Goal: Obtain resource: Download file/media

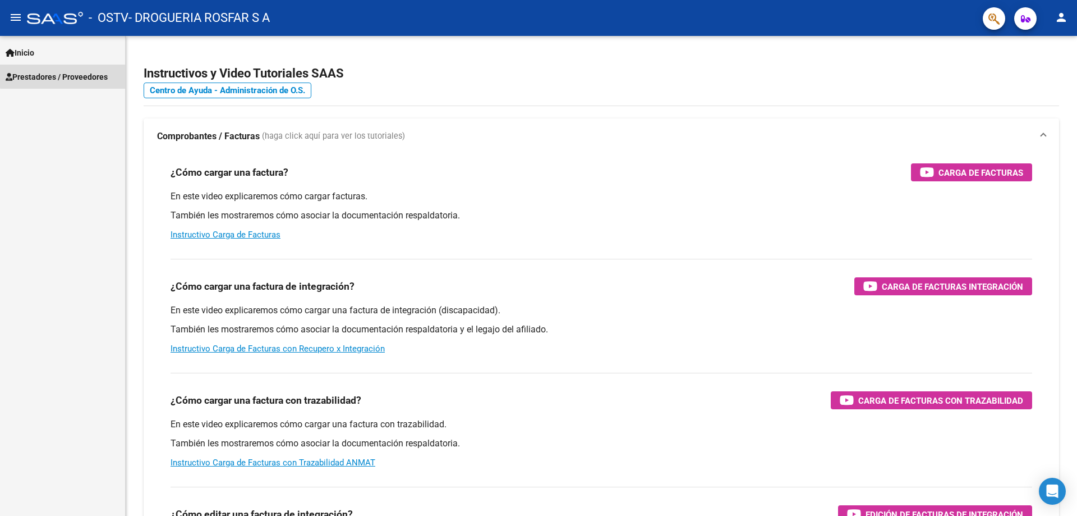
click at [85, 74] on span "Prestadores / Proveedores" at bounding box center [57, 77] width 102 height 12
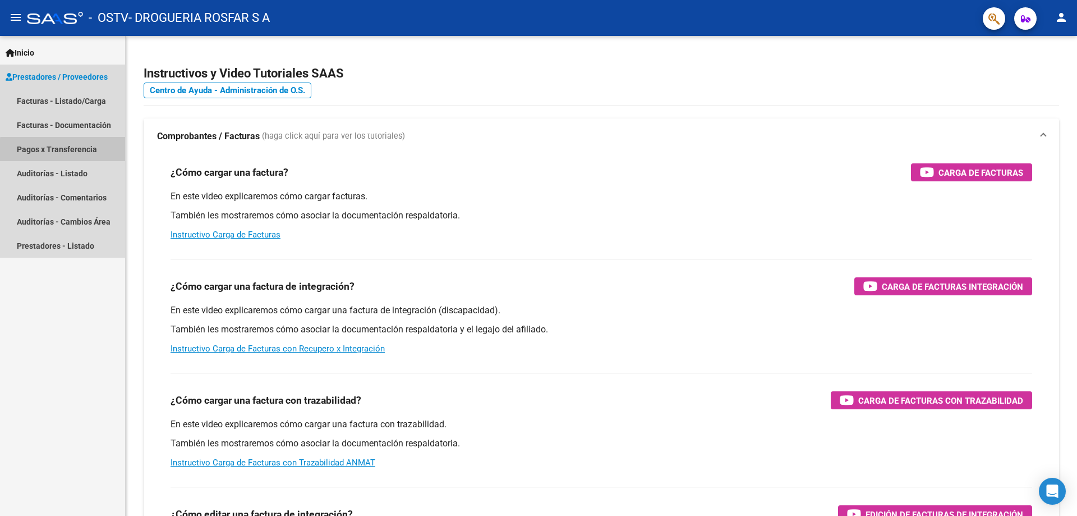
click at [101, 153] on link "Pagos x Transferencia" at bounding box center [62, 149] width 125 height 24
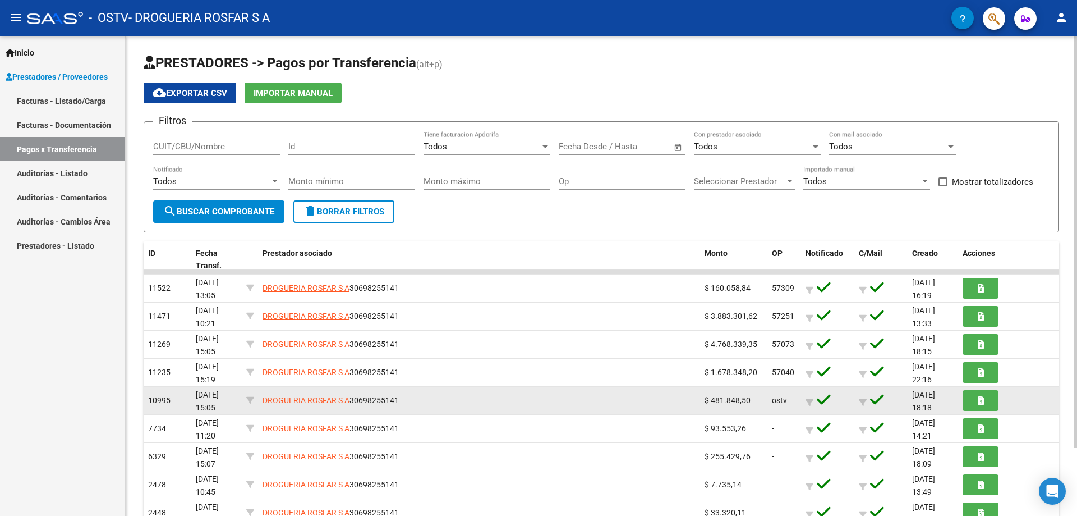
scroll to position [79, 0]
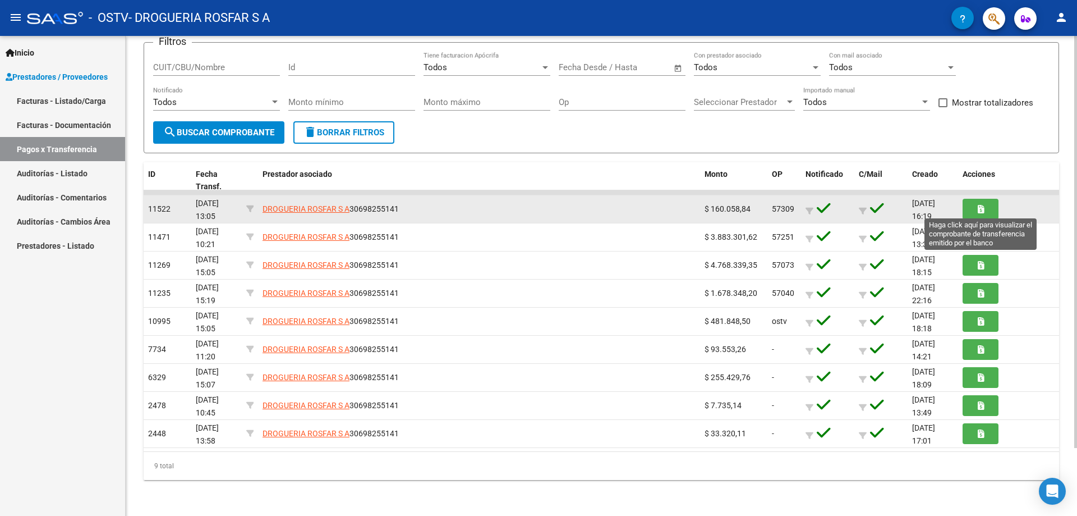
click at [984, 211] on button "button" at bounding box center [981, 209] width 36 height 21
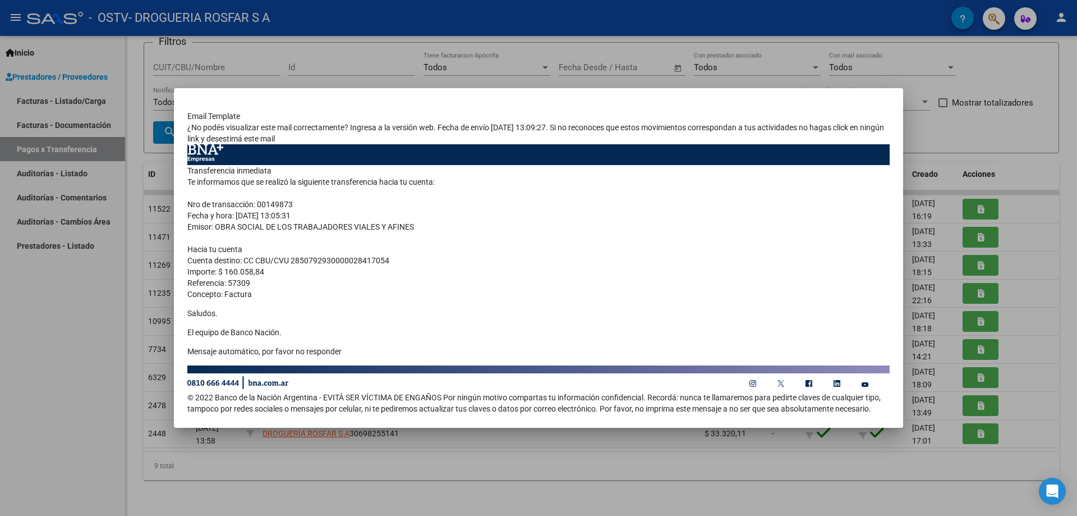
click at [985, 120] on div at bounding box center [538, 258] width 1077 height 516
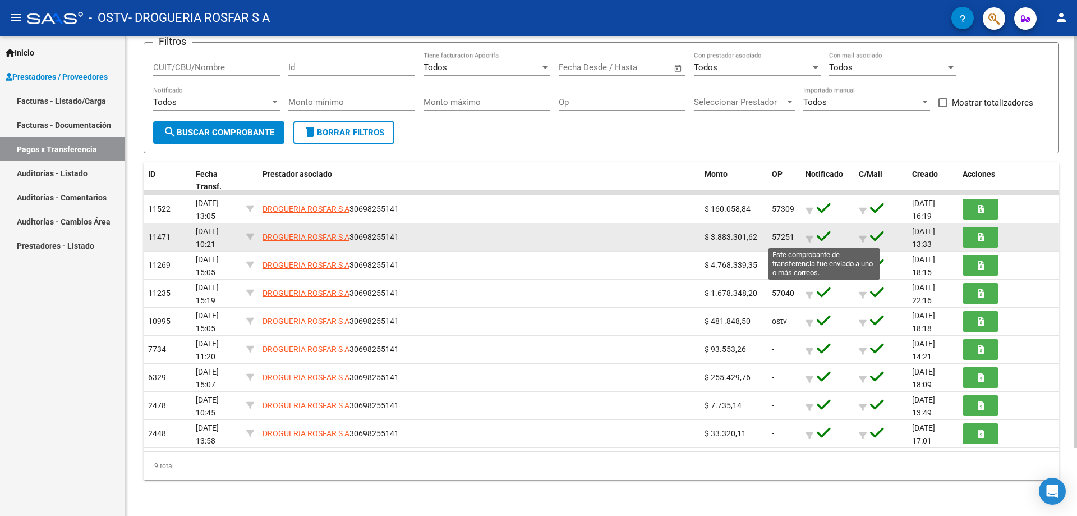
click at [822, 236] on icon at bounding box center [824, 236] width 14 height 16
drag, startPoint x: 865, startPoint y: 237, endPoint x: 932, endPoint y: 246, distance: 67.9
click at [866, 237] on icon at bounding box center [863, 239] width 8 height 8
click at [858, 240] on datatable-body-cell at bounding box center [880, 236] width 53 height 27
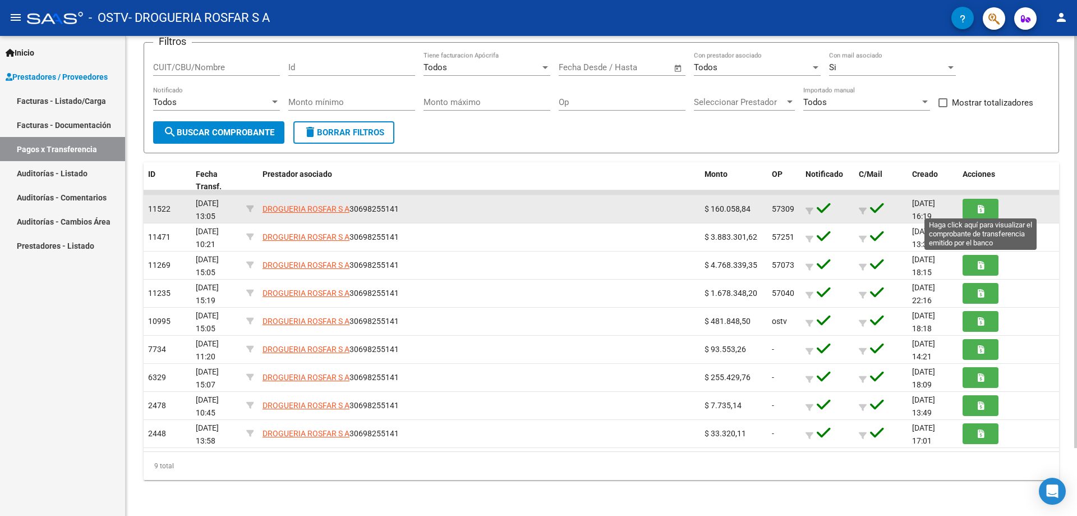
click at [986, 205] on button "button" at bounding box center [981, 209] width 36 height 21
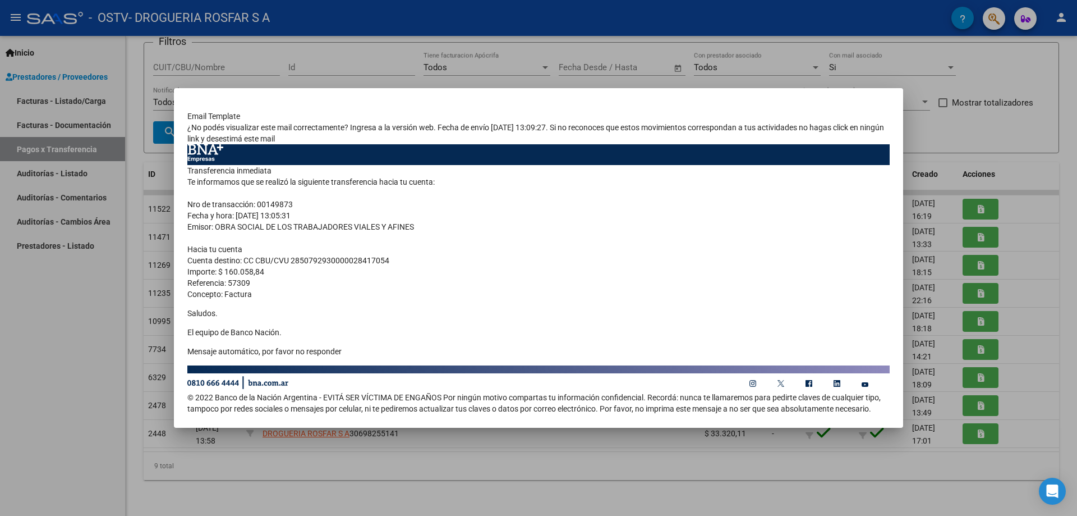
click at [779, 73] on div at bounding box center [538, 258] width 1077 height 516
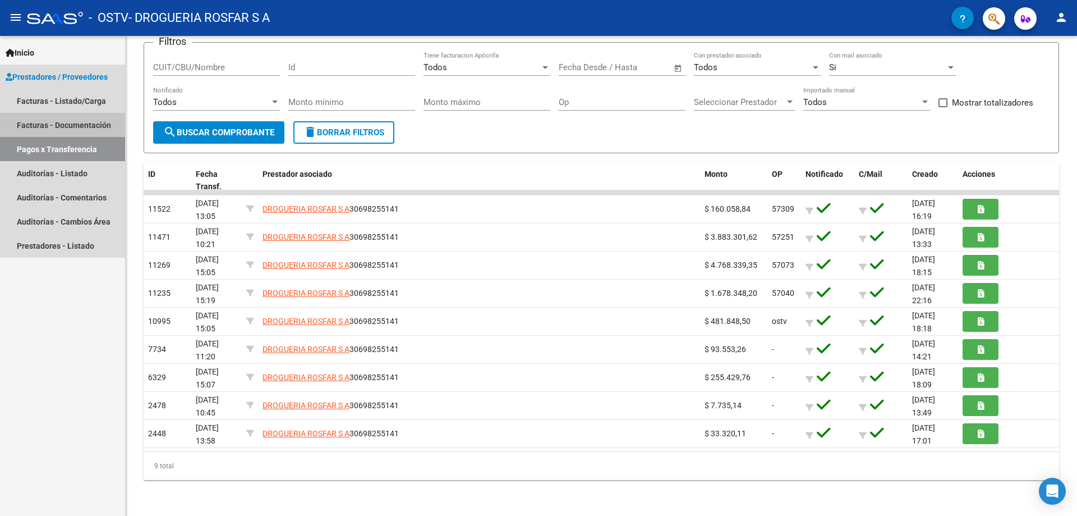
click at [91, 119] on link "Facturas - Documentación" at bounding box center [62, 125] width 125 height 24
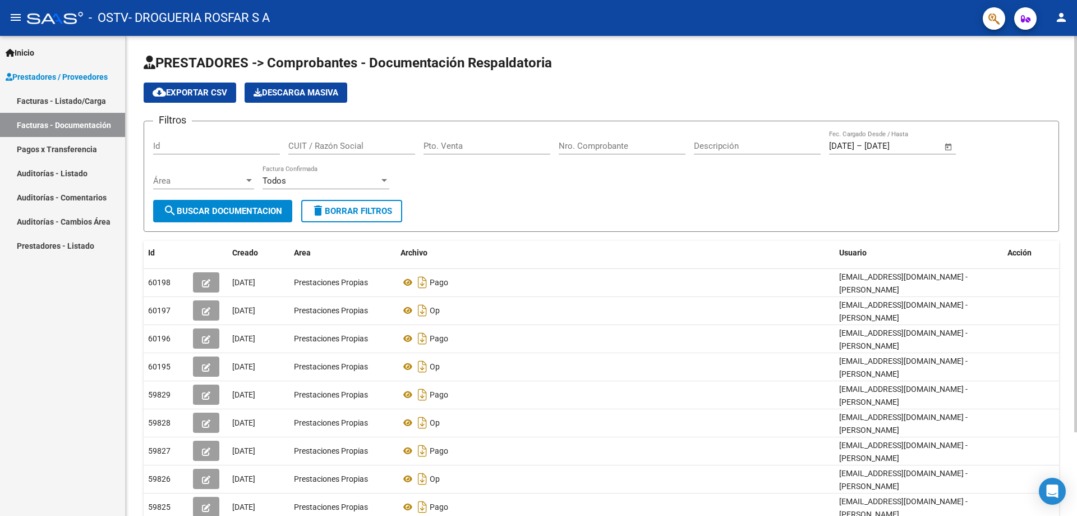
scroll to position [102, 0]
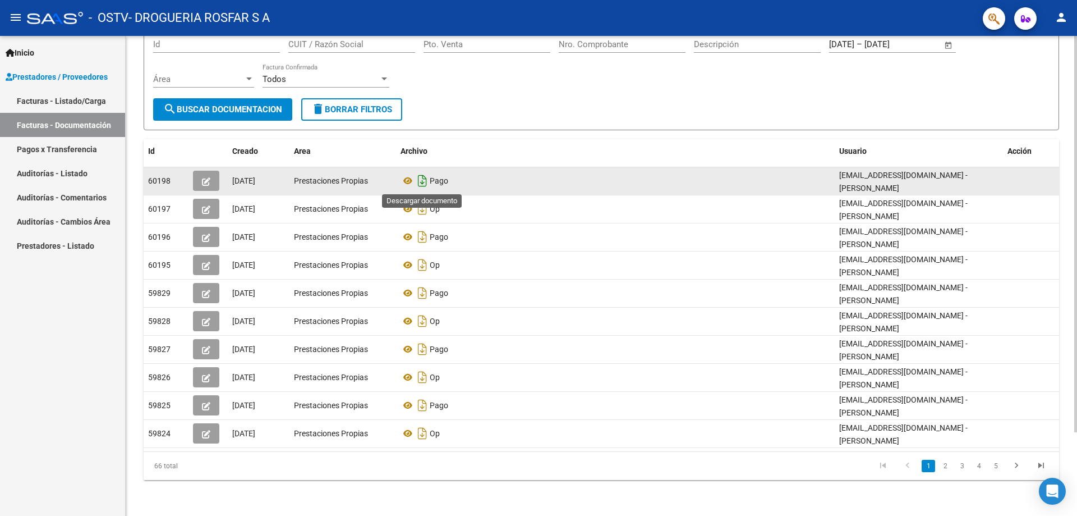
click at [422, 177] on icon "Descargar documento" at bounding box center [422, 181] width 15 height 18
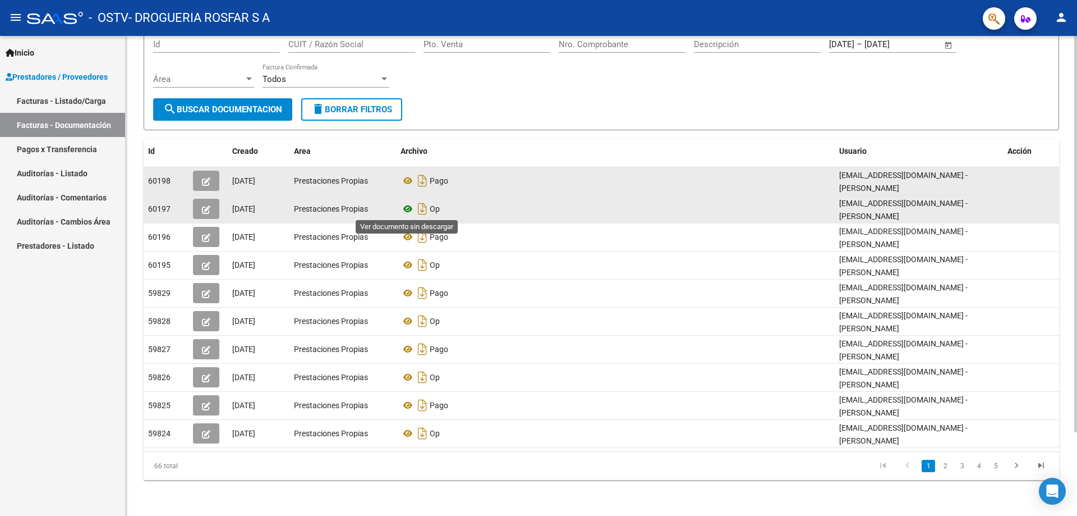
click at [408, 211] on icon at bounding box center [408, 208] width 15 height 13
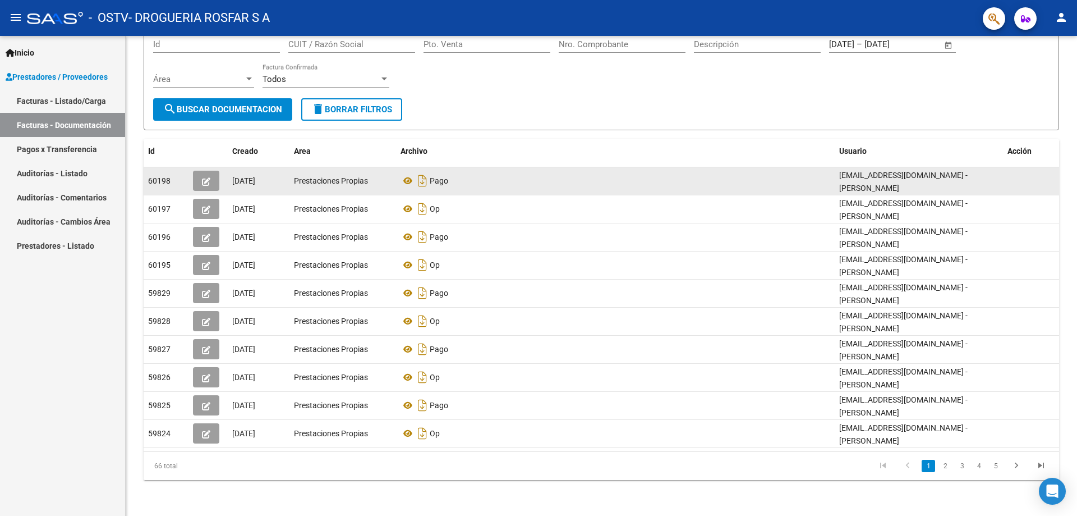
click at [72, 151] on link "Pagos x Transferencia" at bounding box center [62, 149] width 125 height 24
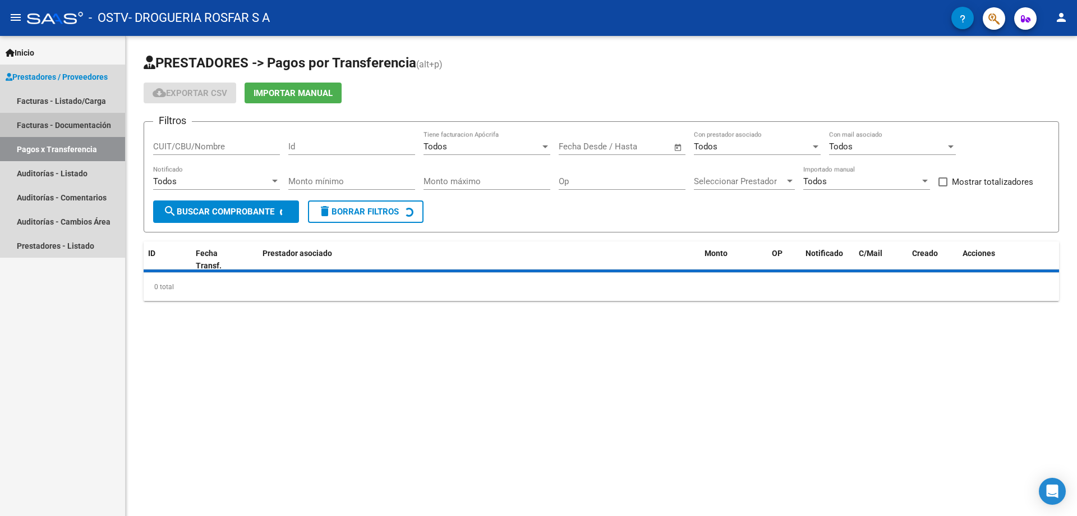
click at [57, 122] on link "Facturas - Documentación" at bounding box center [62, 125] width 125 height 24
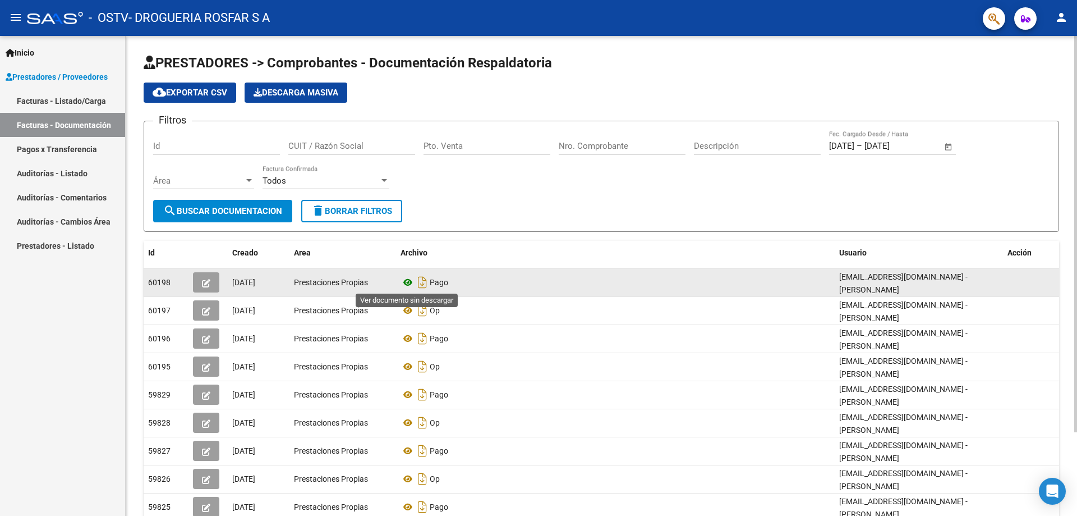
click at [409, 286] on icon at bounding box center [408, 281] width 15 height 13
click at [426, 280] on icon "Descargar documento" at bounding box center [422, 282] width 15 height 18
click at [312, 276] on div "Prestaciones Propias" at bounding box center [343, 282] width 98 height 13
click at [315, 278] on span "Prestaciones Propias" at bounding box center [331, 282] width 74 height 9
click at [206, 284] on icon "button" at bounding box center [206, 283] width 8 height 8
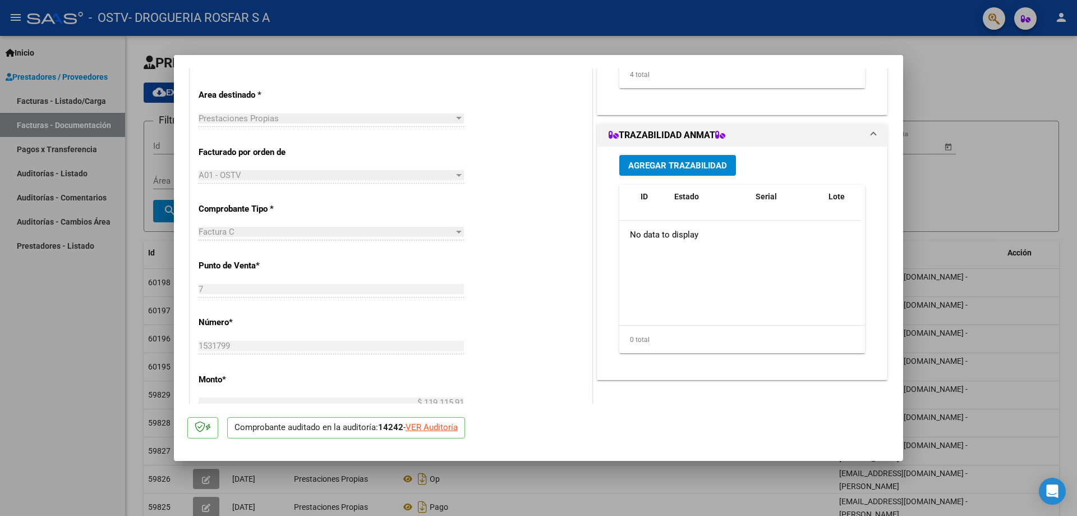
scroll to position [561, 0]
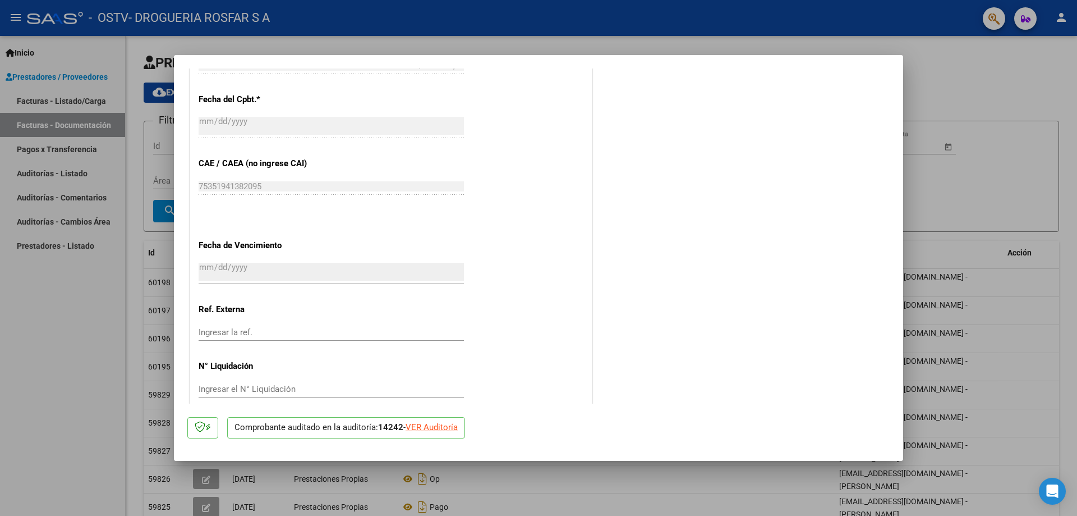
click at [989, 88] on div at bounding box center [538, 258] width 1077 height 516
type input "$ 0,00"
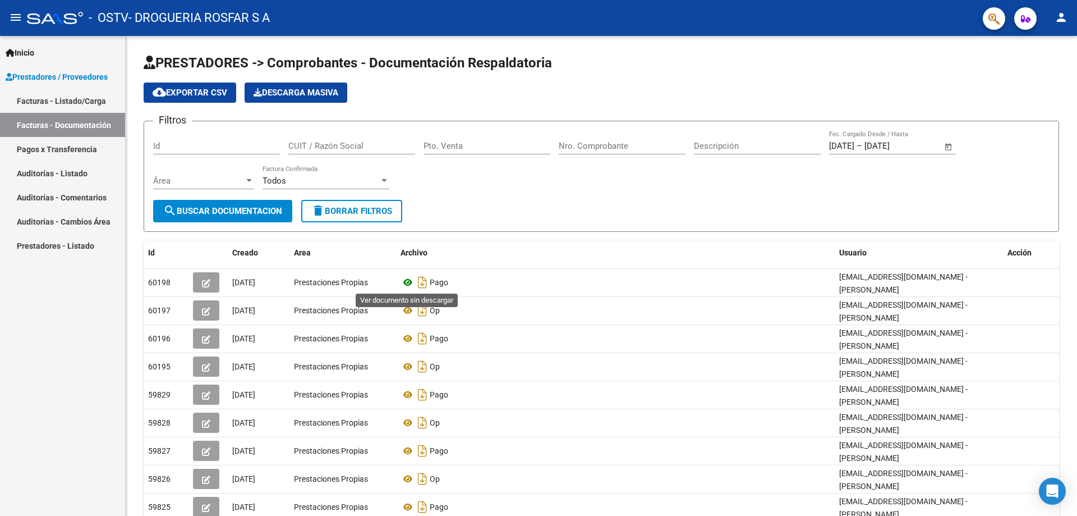
click at [413, 282] on icon at bounding box center [408, 281] width 15 height 13
click at [425, 283] on icon "Descargar documento" at bounding box center [422, 282] width 15 height 18
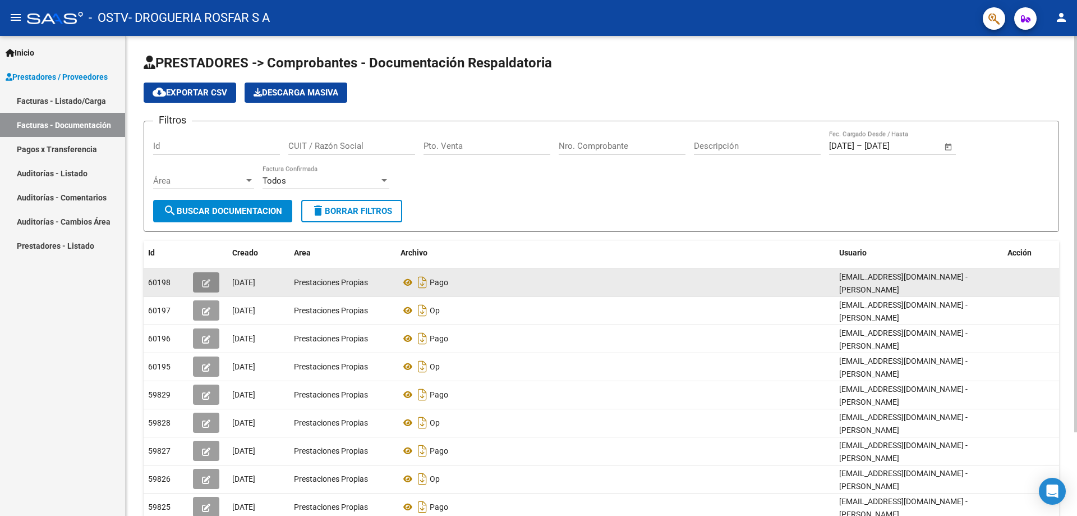
click at [207, 280] on icon "button" at bounding box center [206, 283] width 8 height 8
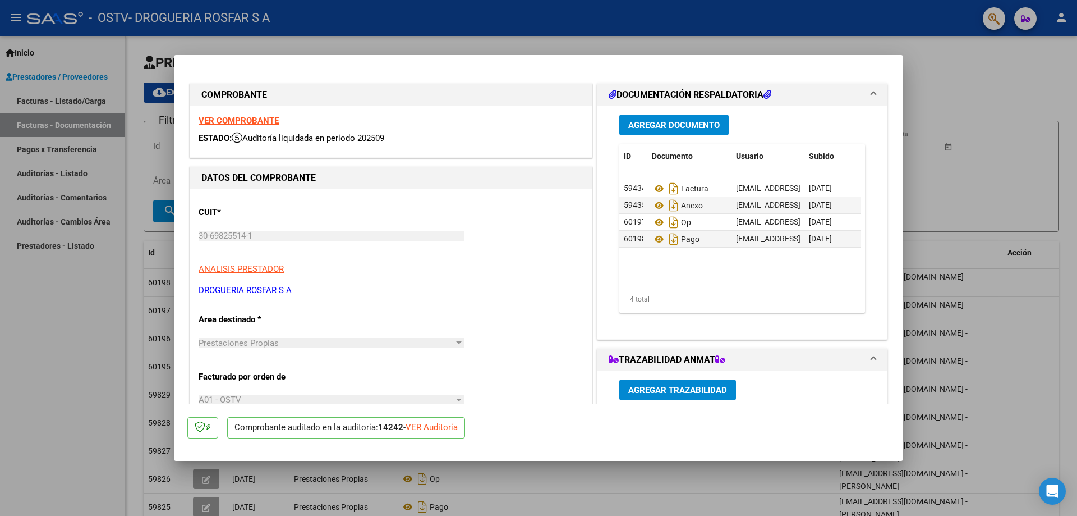
click at [1015, 217] on div at bounding box center [538, 258] width 1077 height 516
type input "$ 0,00"
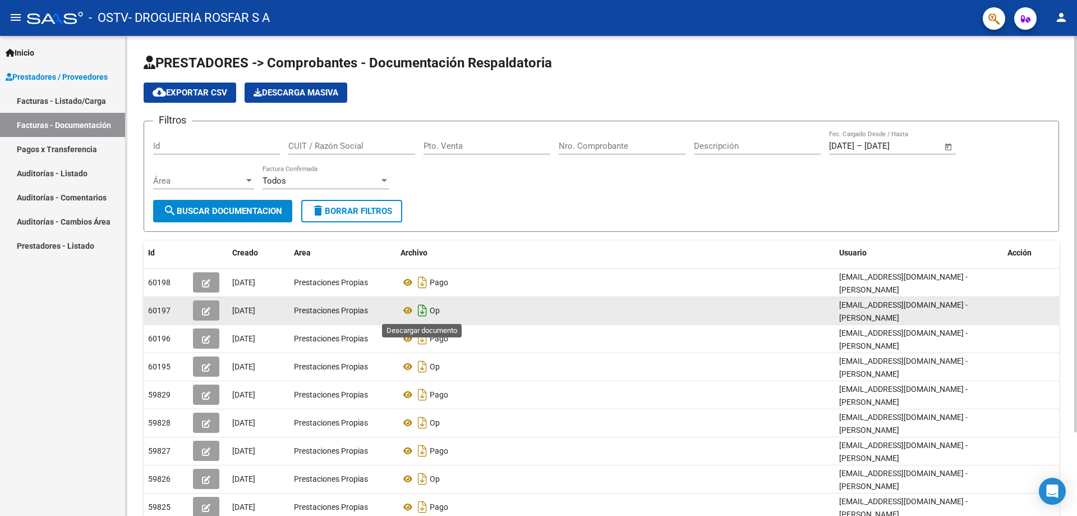
click at [424, 310] on icon "Descargar documento" at bounding box center [422, 310] width 15 height 18
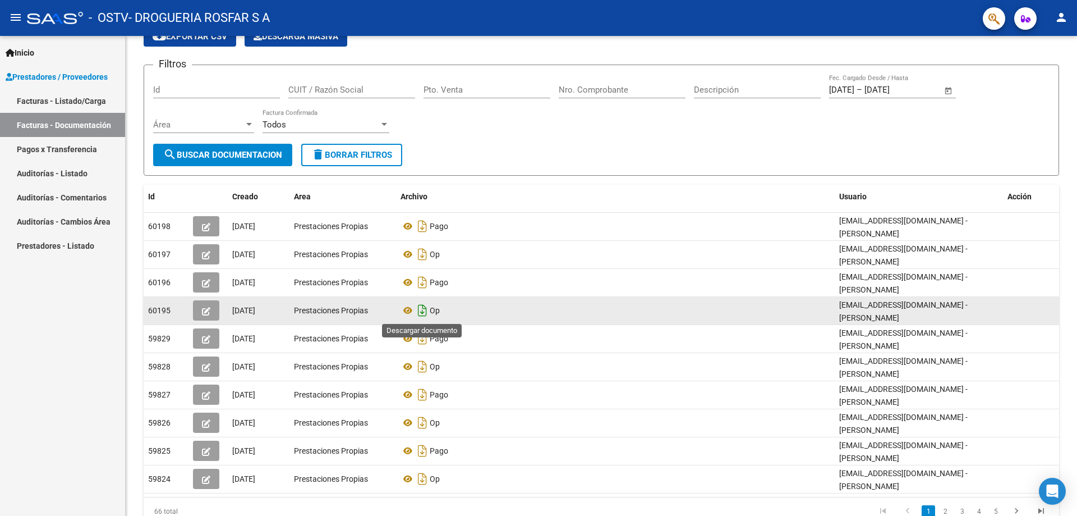
click at [422, 319] on icon "Descargar documento" at bounding box center [422, 310] width 15 height 18
